Goal: Task Accomplishment & Management: Complete application form

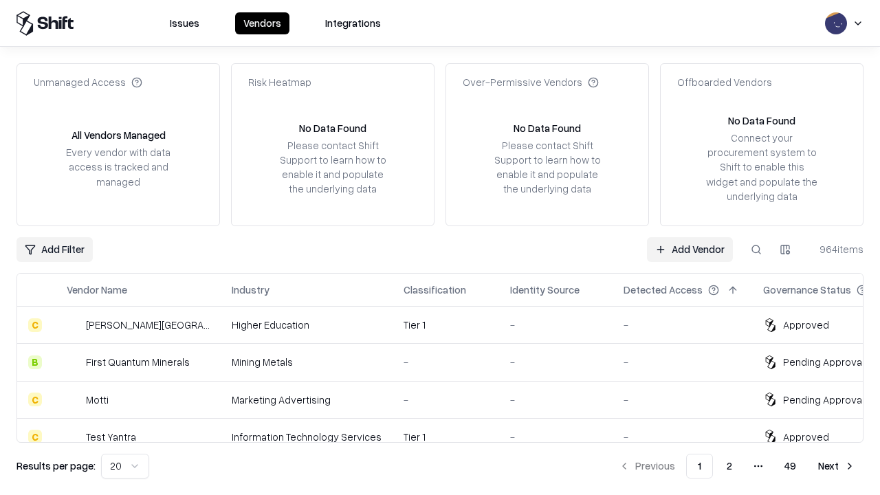
click at [689, 249] on link "Add Vendor" at bounding box center [690, 249] width 86 height 25
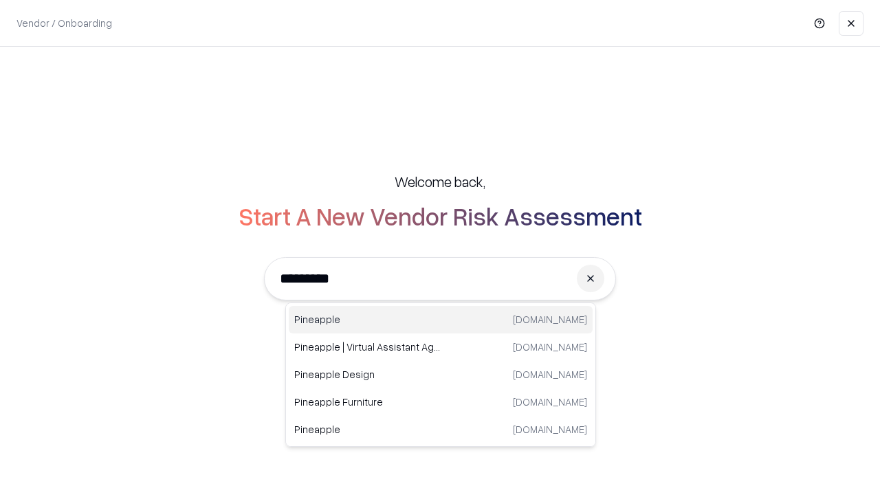
click at [441, 320] on div "Pineapple pineappleenergy.com" at bounding box center [441, 319] width 304 height 27
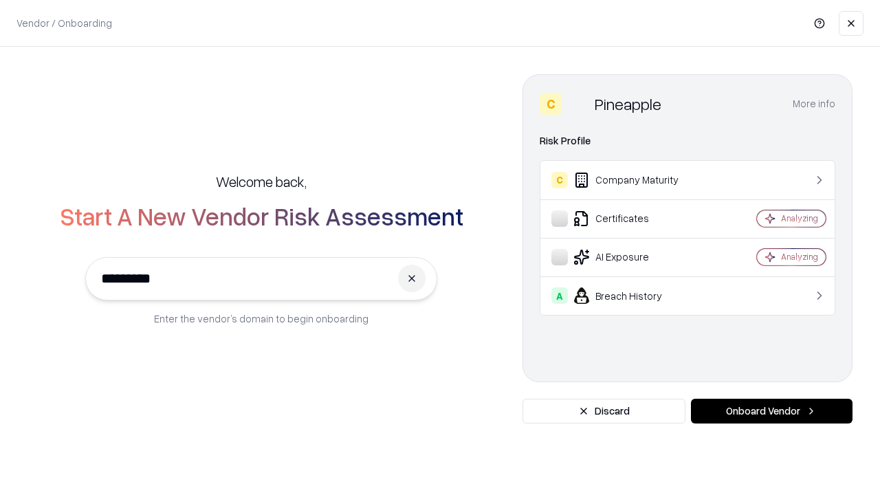
type input "*********"
click at [771, 411] on button "Onboard Vendor" at bounding box center [772, 411] width 162 height 25
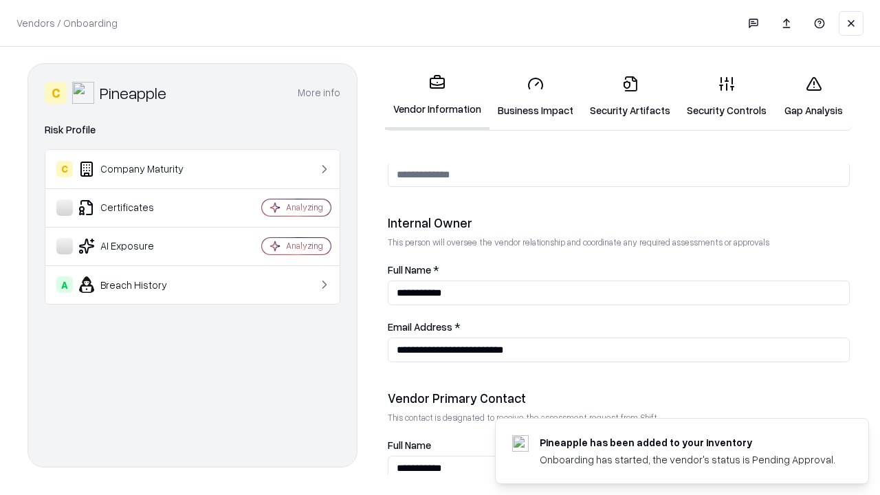
scroll to position [712, 0]
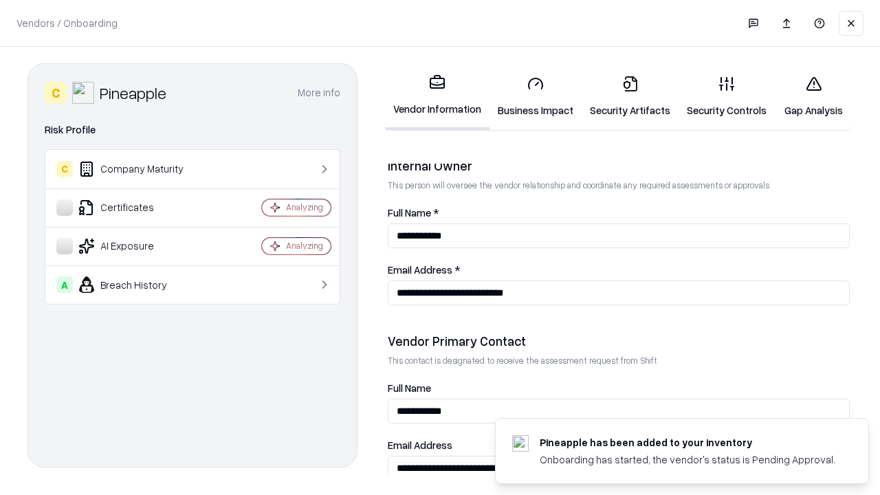
click at [535, 96] on link "Business Impact" at bounding box center [535, 97] width 92 height 64
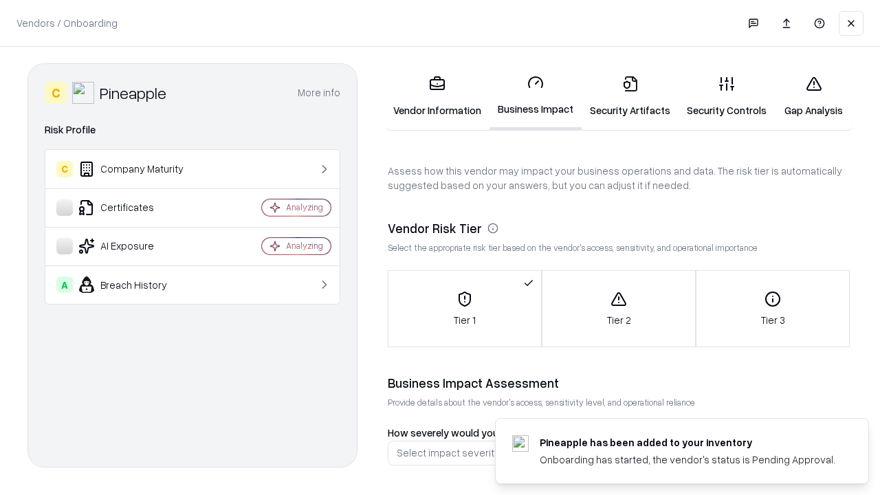
click at [630, 96] on link "Security Artifacts" at bounding box center [629, 97] width 97 height 64
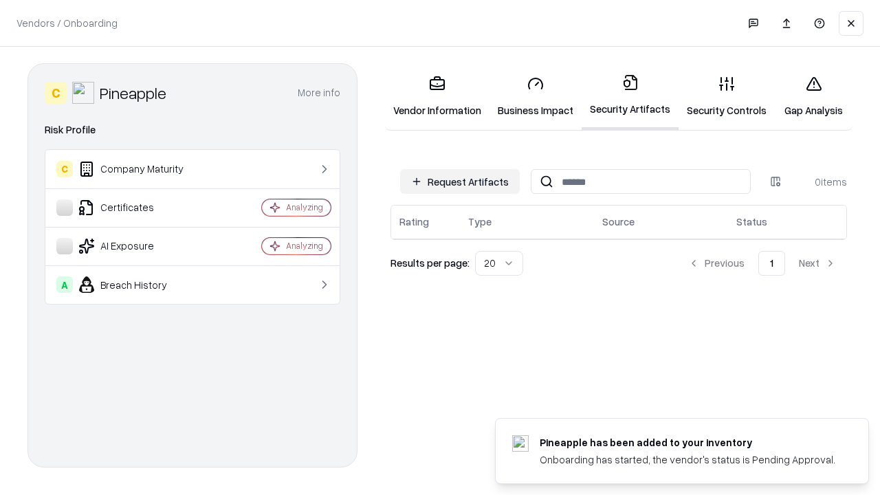
click at [460, 181] on button "Request Artifacts" at bounding box center [460, 181] width 120 height 25
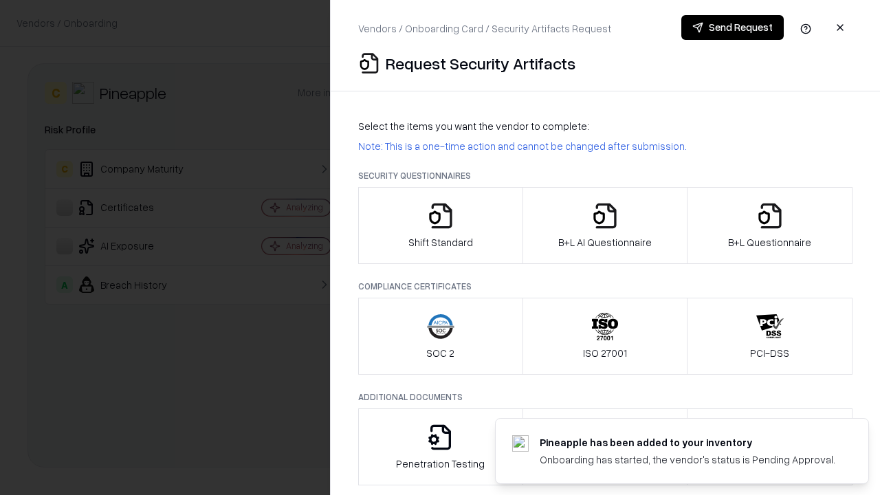
click at [440, 225] on icon "button" at bounding box center [440, 215] width 27 height 27
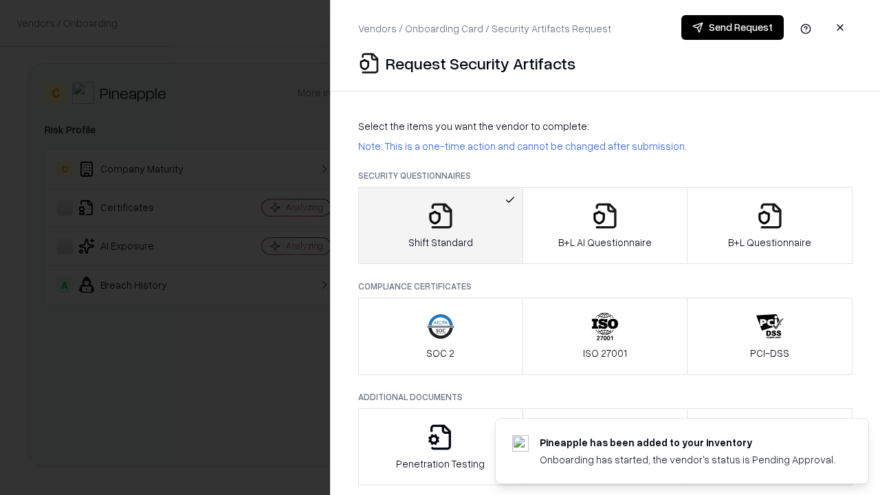
click at [732, 27] on button "Send Request" at bounding box center [732, 27] width 102 height 25
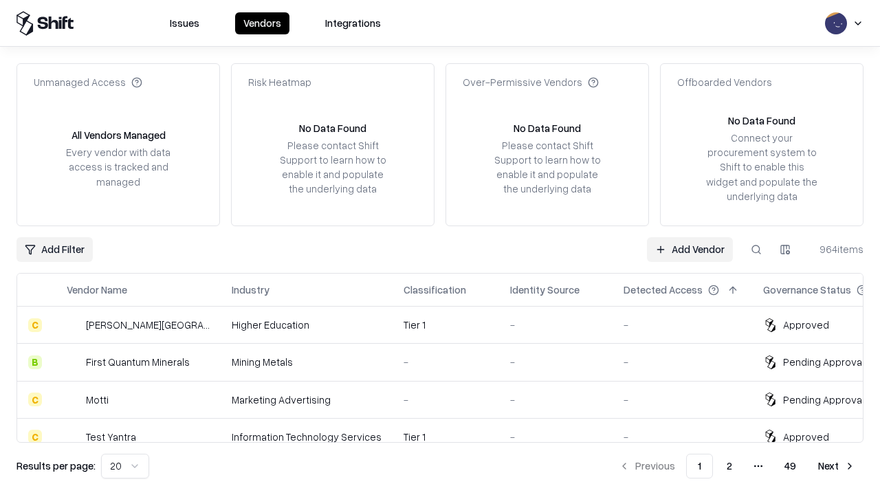
click at [756, 249] on button at bounding box center [756, 249] width 25 height 25
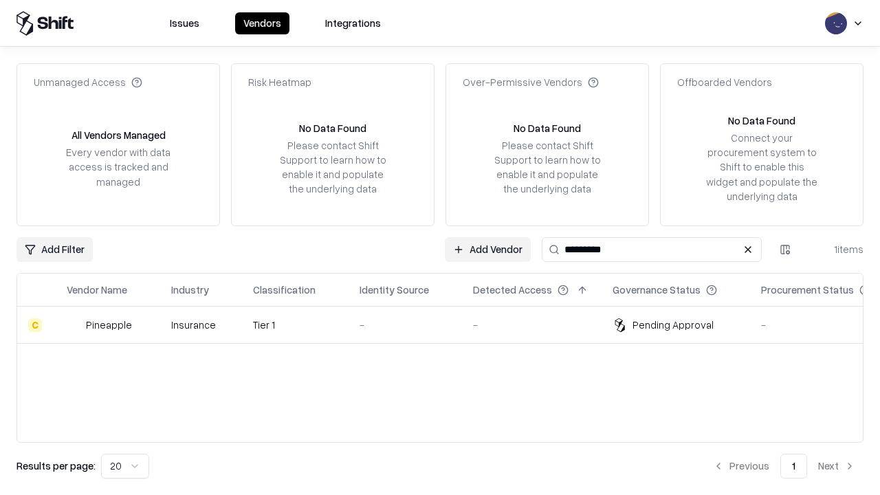
type input "*********"
click at [448, 324] on div "-" at bounding box center [404, 325] width 91 height 14
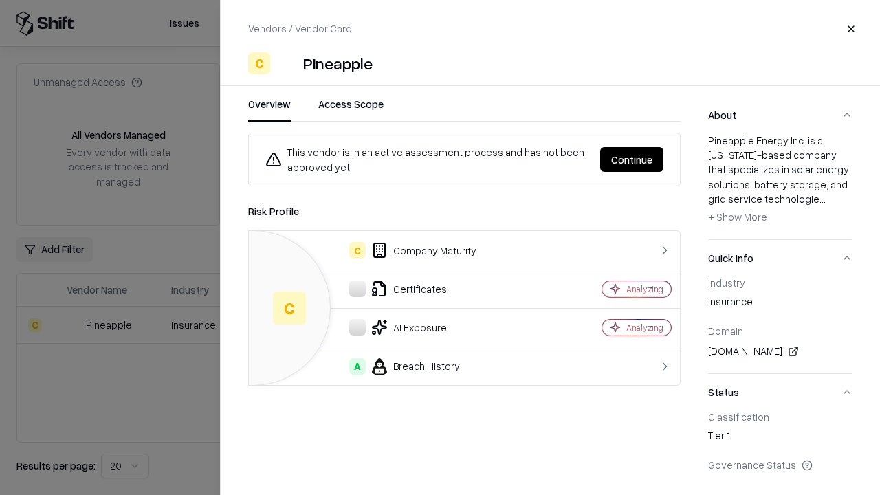
click at [632, 159] on button "Continue" at bounding box center [631, 159] width 63 height 25
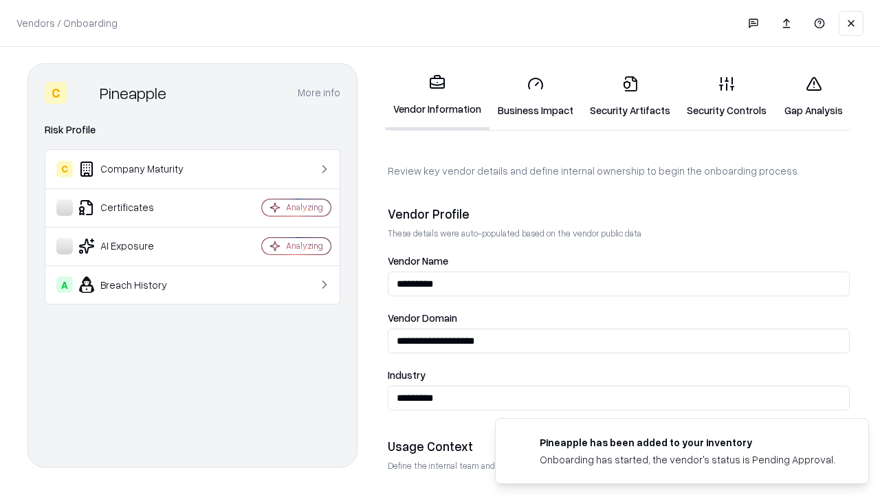
click at [630, 96] on link "Security Artifacts" at bounding box center [629, 97] width 97 height 64
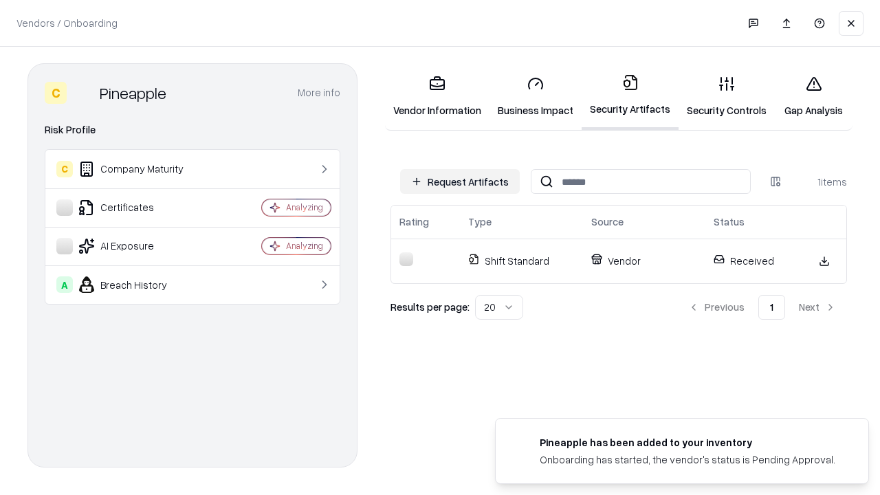
click at [726, 96] on link "Security Controls" at bounding box center [726, 97] width 96 height 64
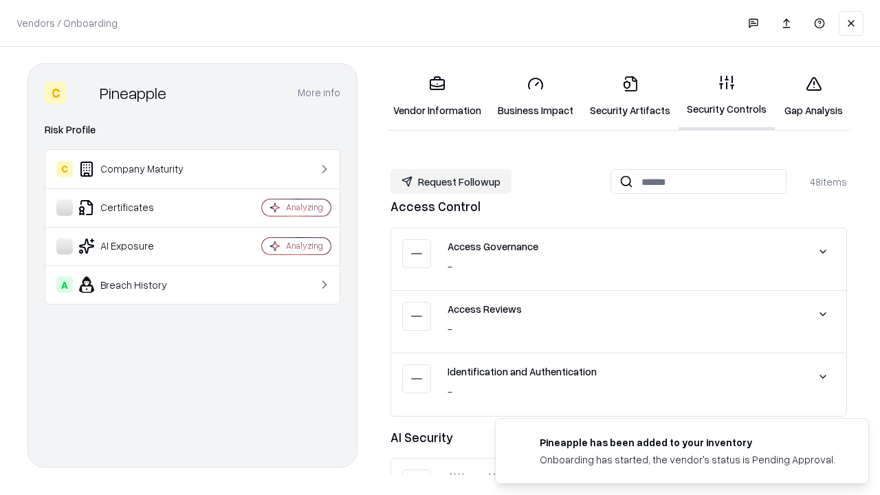
click at [451, 181] on button "Request Followup" at bounding box center [450, 181] width 121 height 25
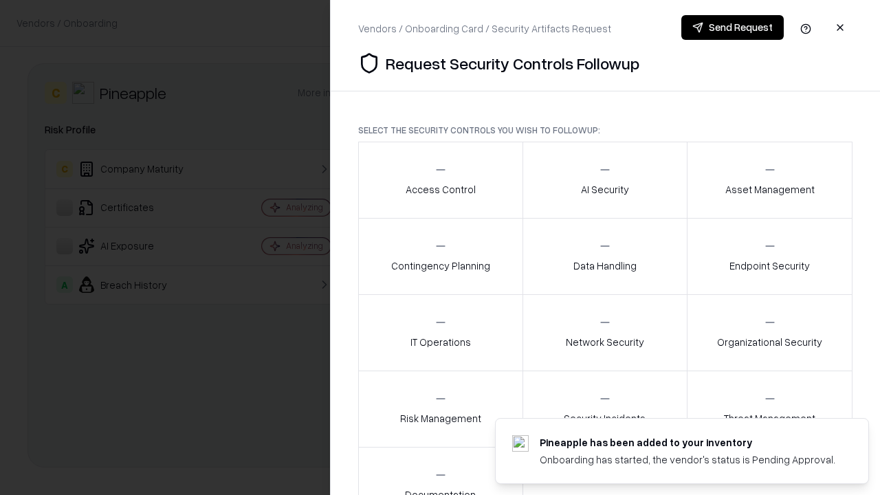
click at [440, 180] on div "Access Control" at bounding box center [441, 180] width 70 height 34
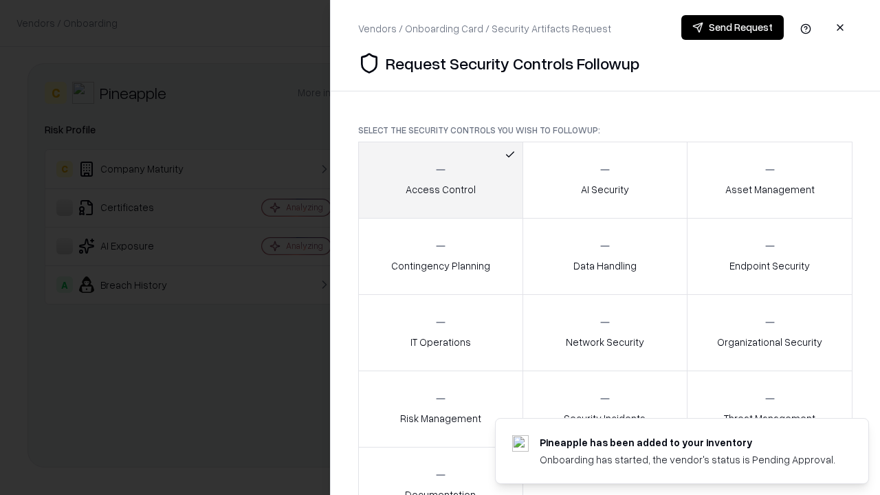
click at [732, 27] on button "Send Request" at bounding box center [732, 27] width 102 height 25
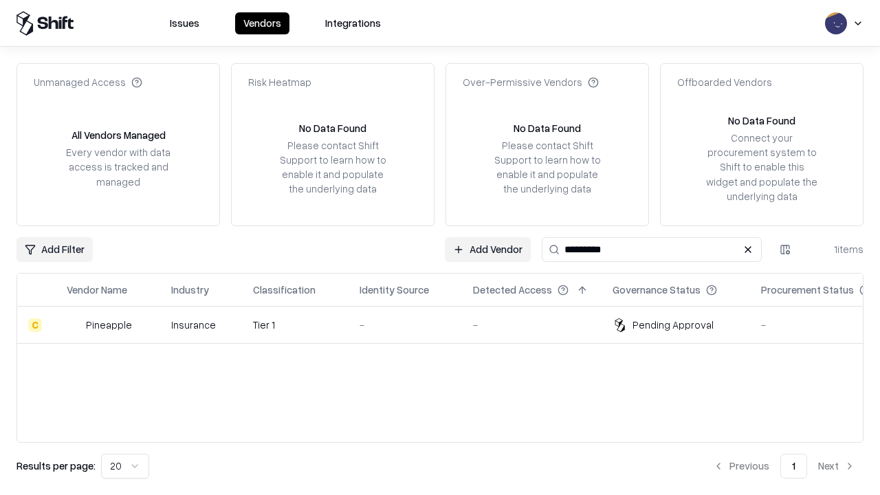
type input "*********"
click at [448, 324] on div "-" at bounding box center [404, 325] width 91 height 14
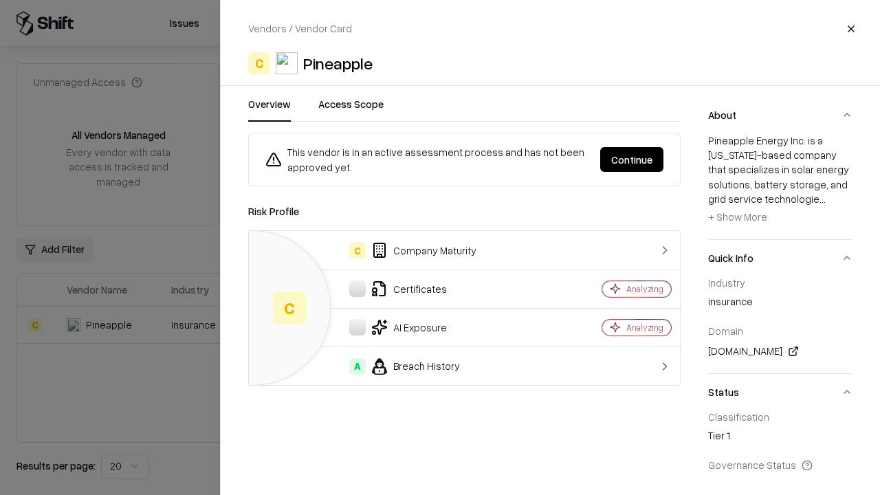
click at [632, 159] on button "Continue" at bounding box center [631, 159] width 63 height 25
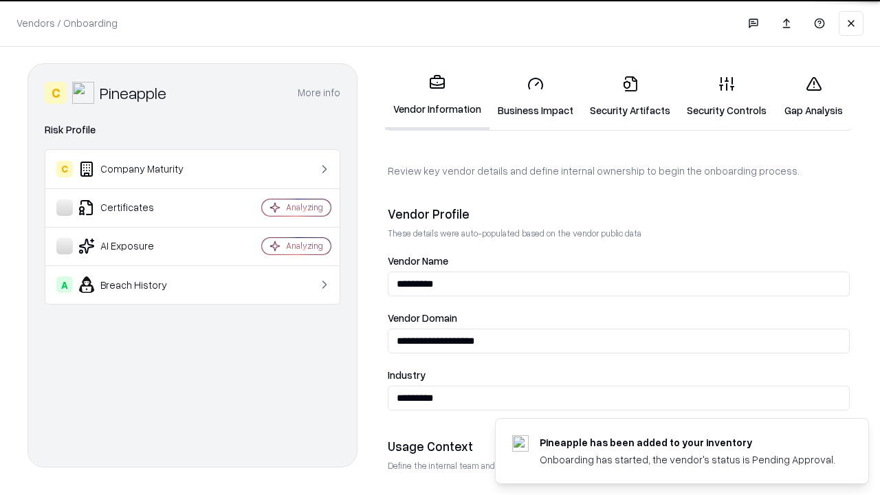
click at [813, 96] on link "Gap Analysis" at bounding box center [814, 97] width 78 height 64
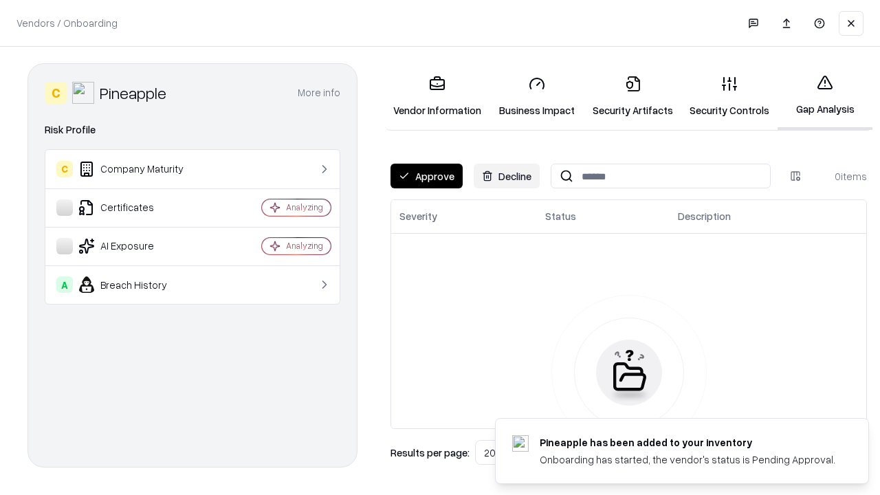
click at [426, 176] on button "Approve" at bounding box center [426, 176] width 72 height 25
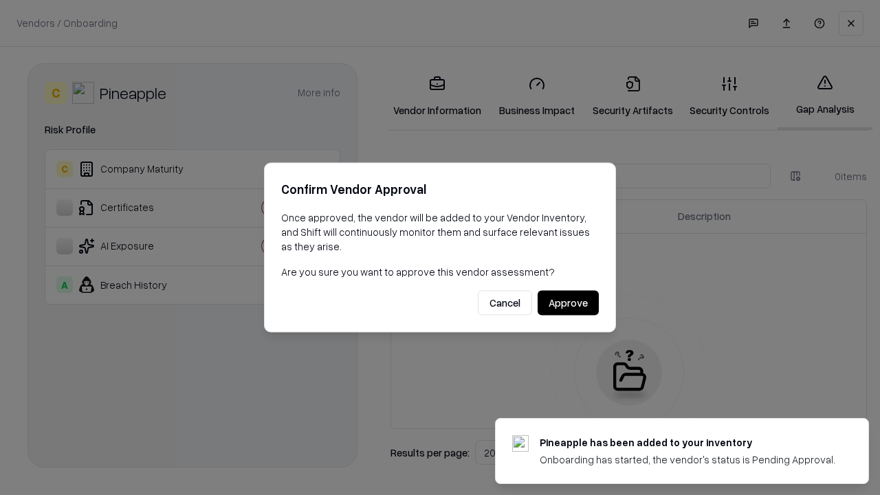
click at [568, 302] on button "Approve" at bounding box center [567, 303] width 61 height 25
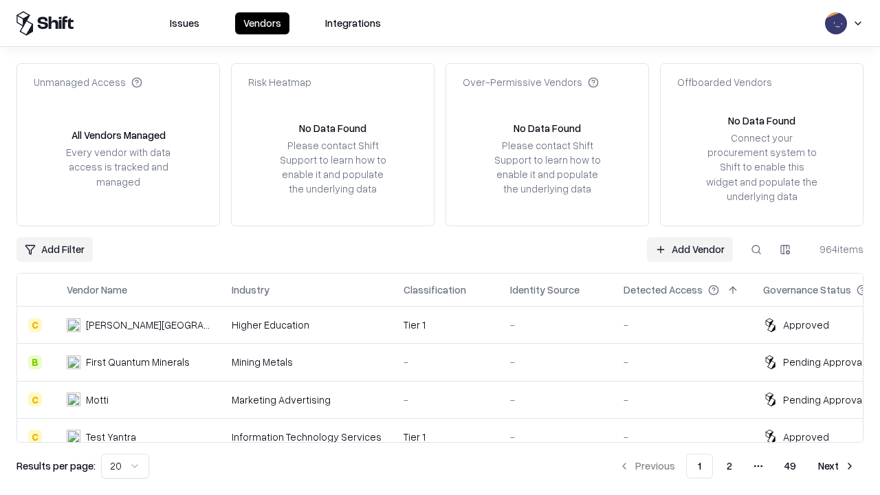
type input "*********"
click at [689, 249] on link "Add Vendor" at bounding box center [690, 249] width 86 height 25
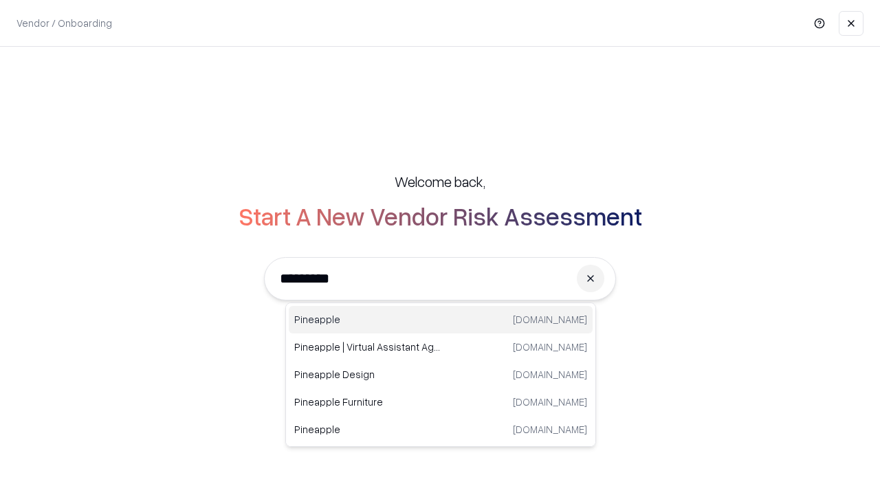
click at [441, 320] on div "Pineapple [DOMAIN_NAME]" at bounding box center [441, 319] width 304 height 27
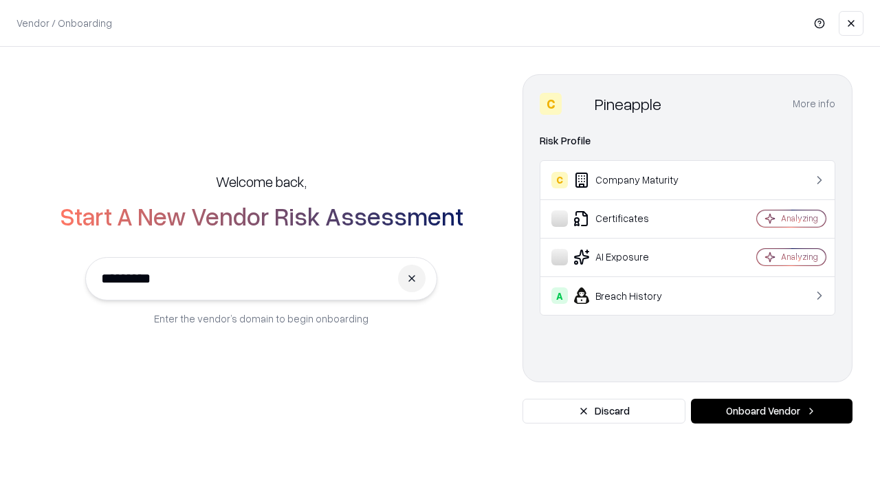
type input "*********"
click at [771, 411] on button "Onboard Vendor" at bounding box center [772, 411] width 162 height 25
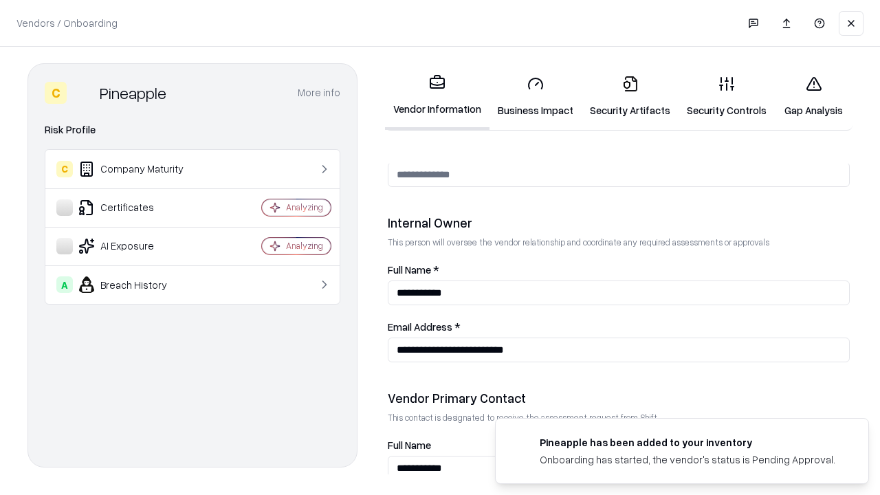
scroll to position [712, 0]
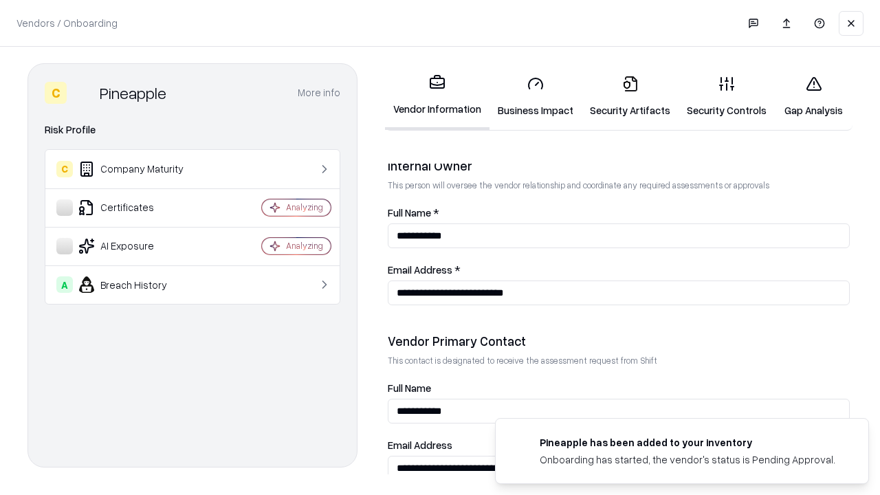
click at [813, 96] on link "Gap Analysis" at bounding box center [814, 97] width 78 height 64
